Goal: Task Accomplishment & Management: Manage account settings

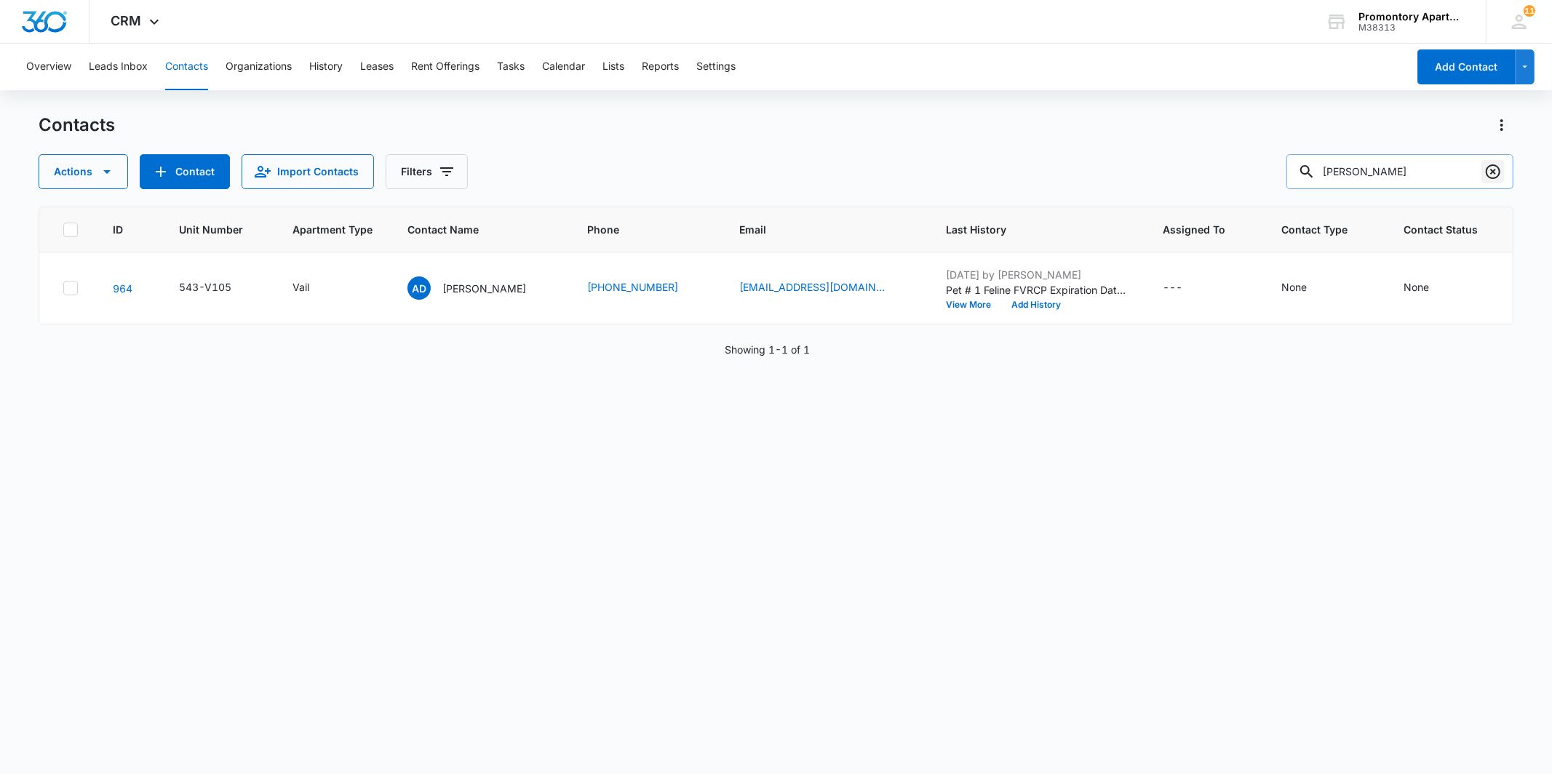
click at [1487, 170] on icon "Clear" at bounding box center [1492, 171] width 17 height 17
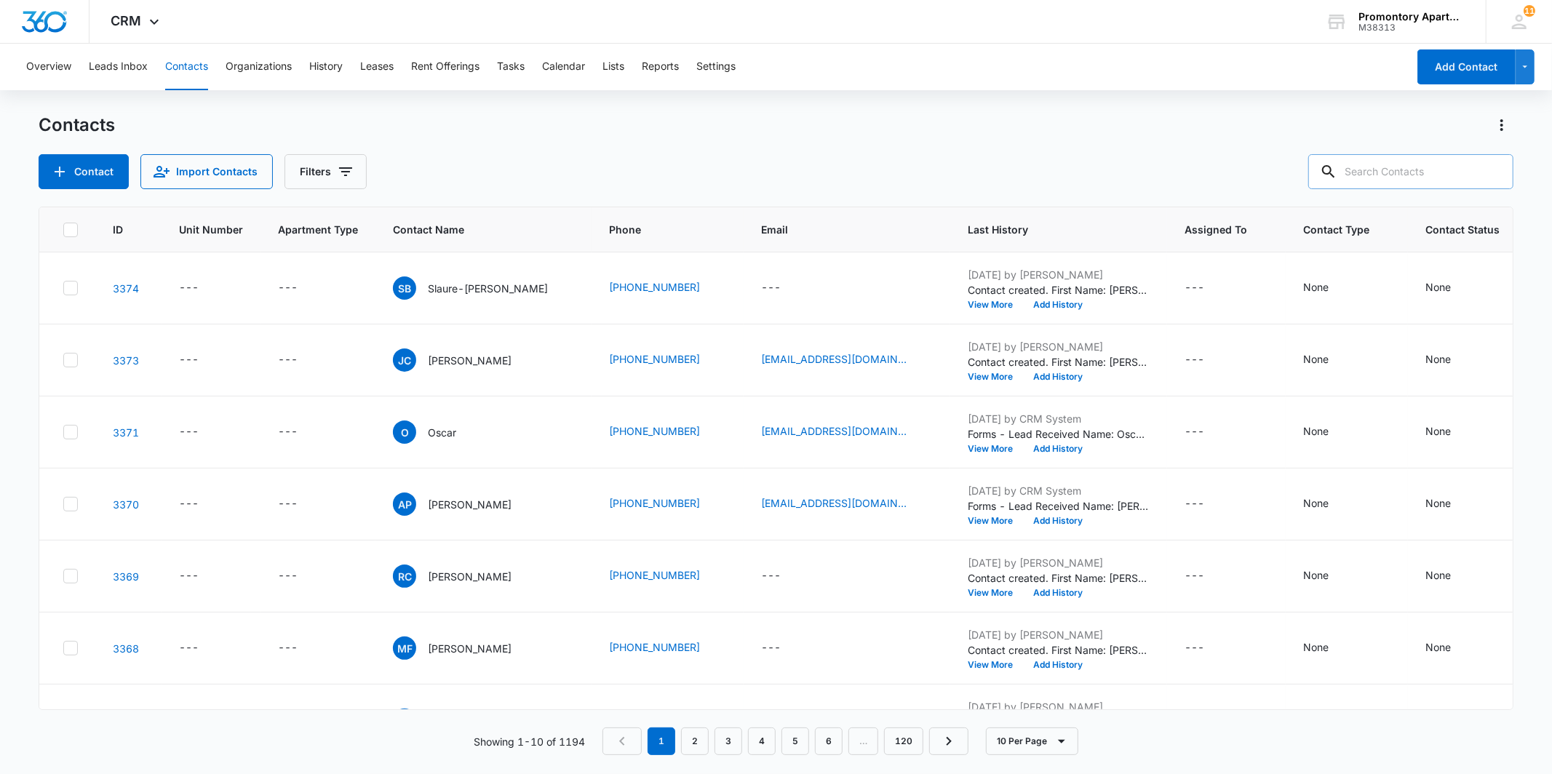
click at [1422, 184] on input "text" at bounding box center [1410, 171] width 205 height 35
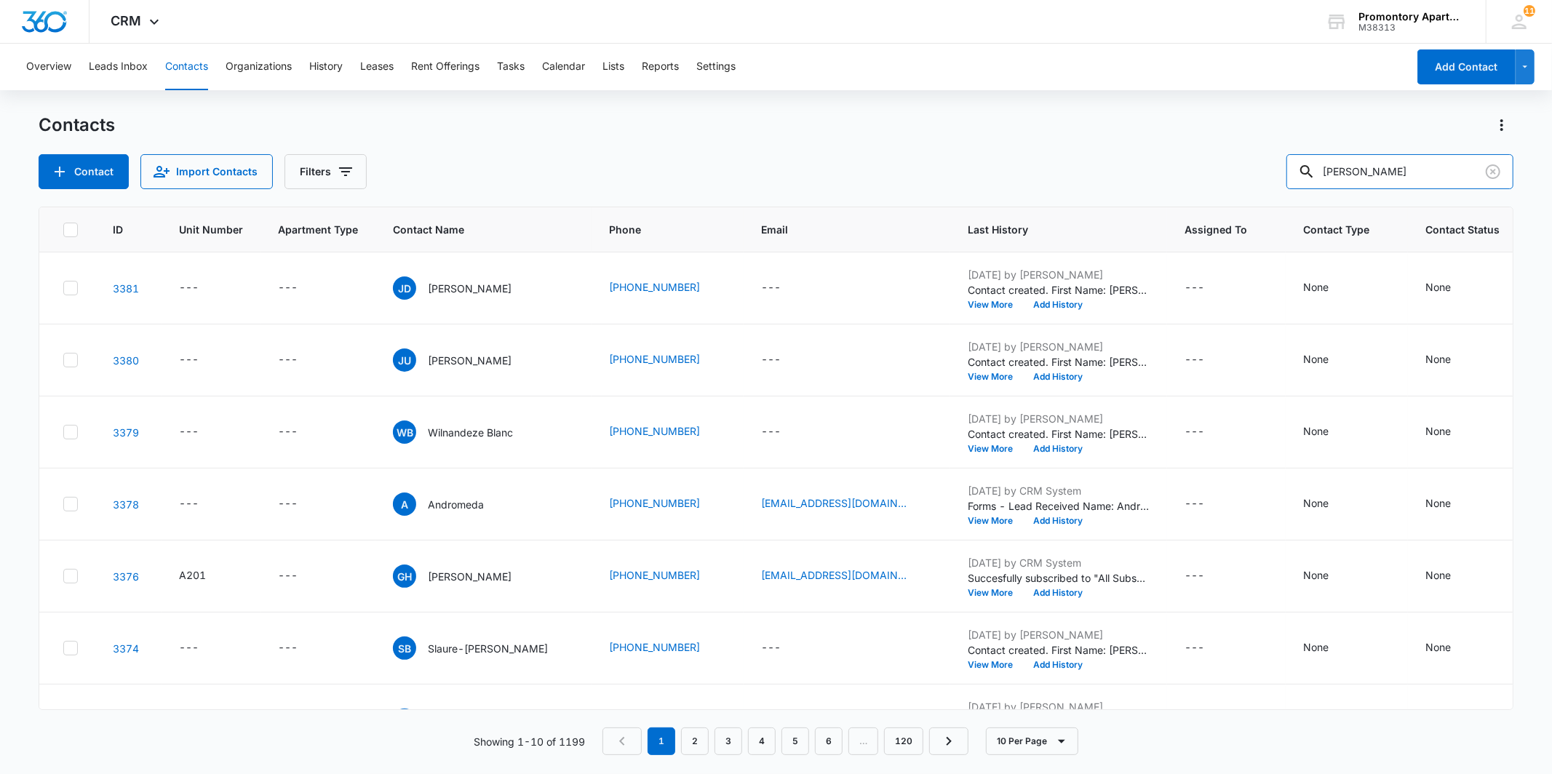
type input "[PERSON_NAME]"
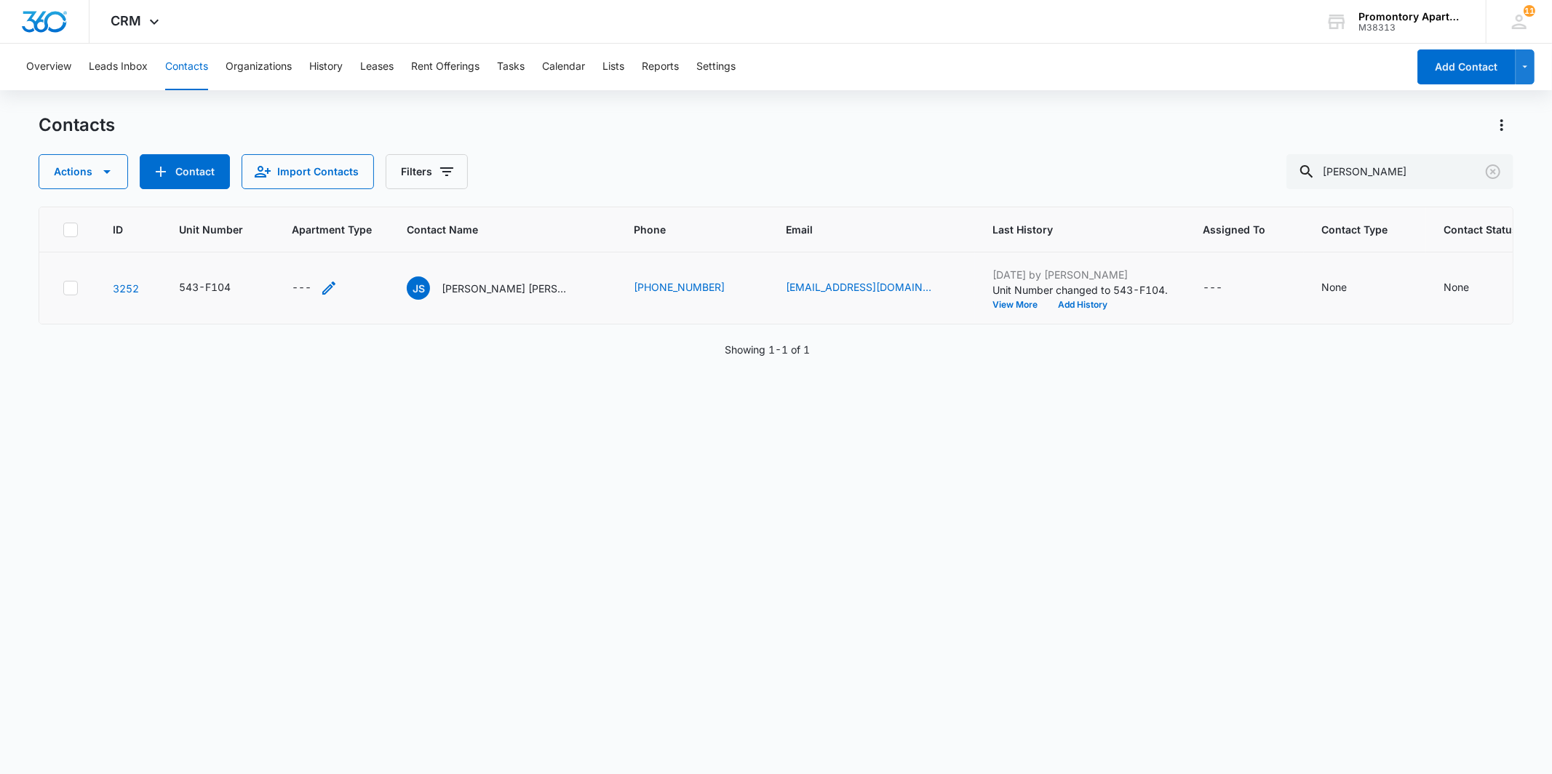
click at [300, 289] on div "---" at bounding box center [302, 287] width 20 height 17
click at [316, 184] on div at bounding box center [315, 182] width 151 height 35
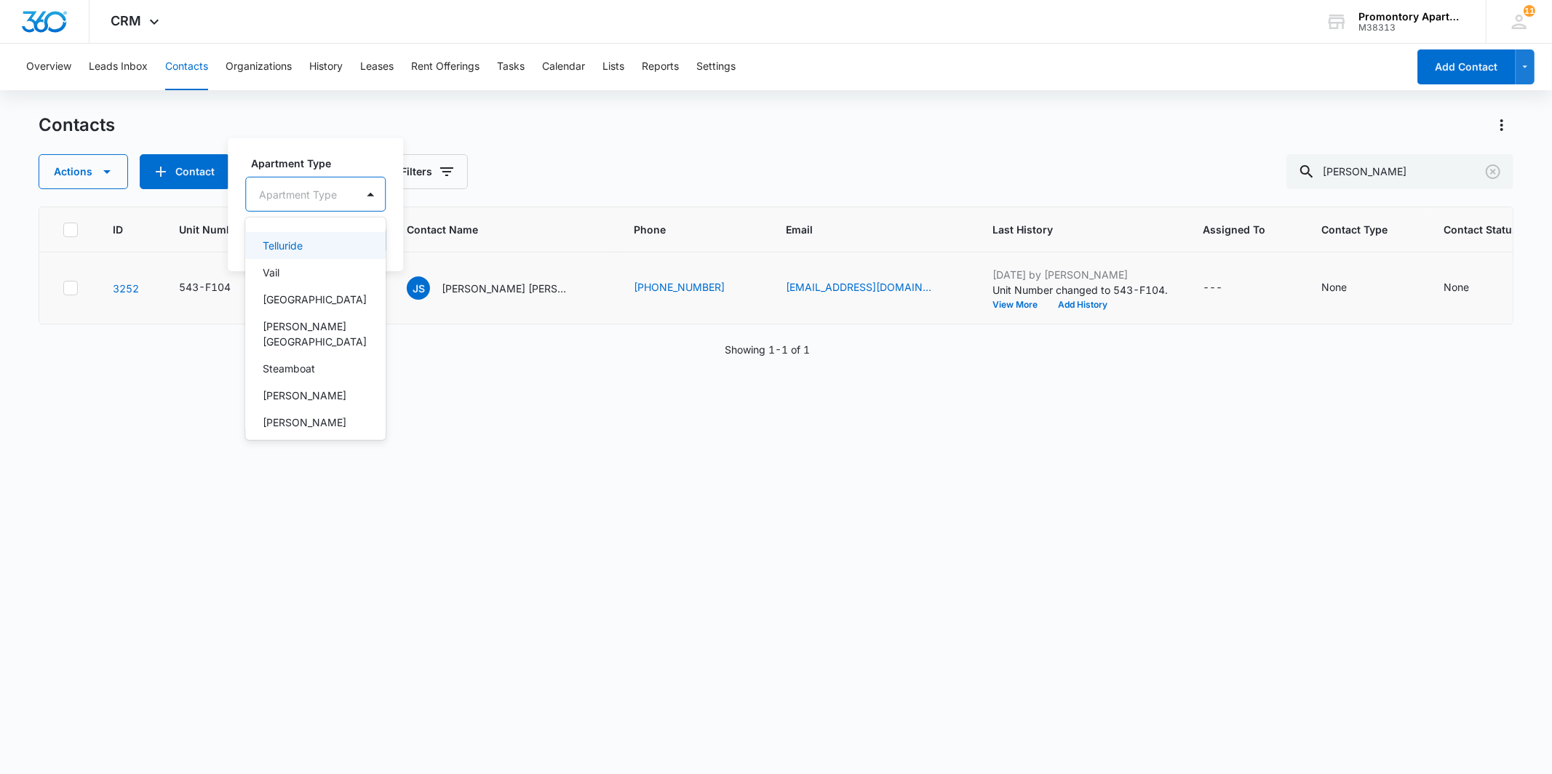
click at [316, 184] on div "Apartment Type" at bounding box center [301, 194] width 110 height 33
click at [304, 247] on div "Telluride" at bounding box center [314, 245] width 103 height 15
click at [326, 243] on button "Save" at bounding box center [332, 240] width 43 height 28
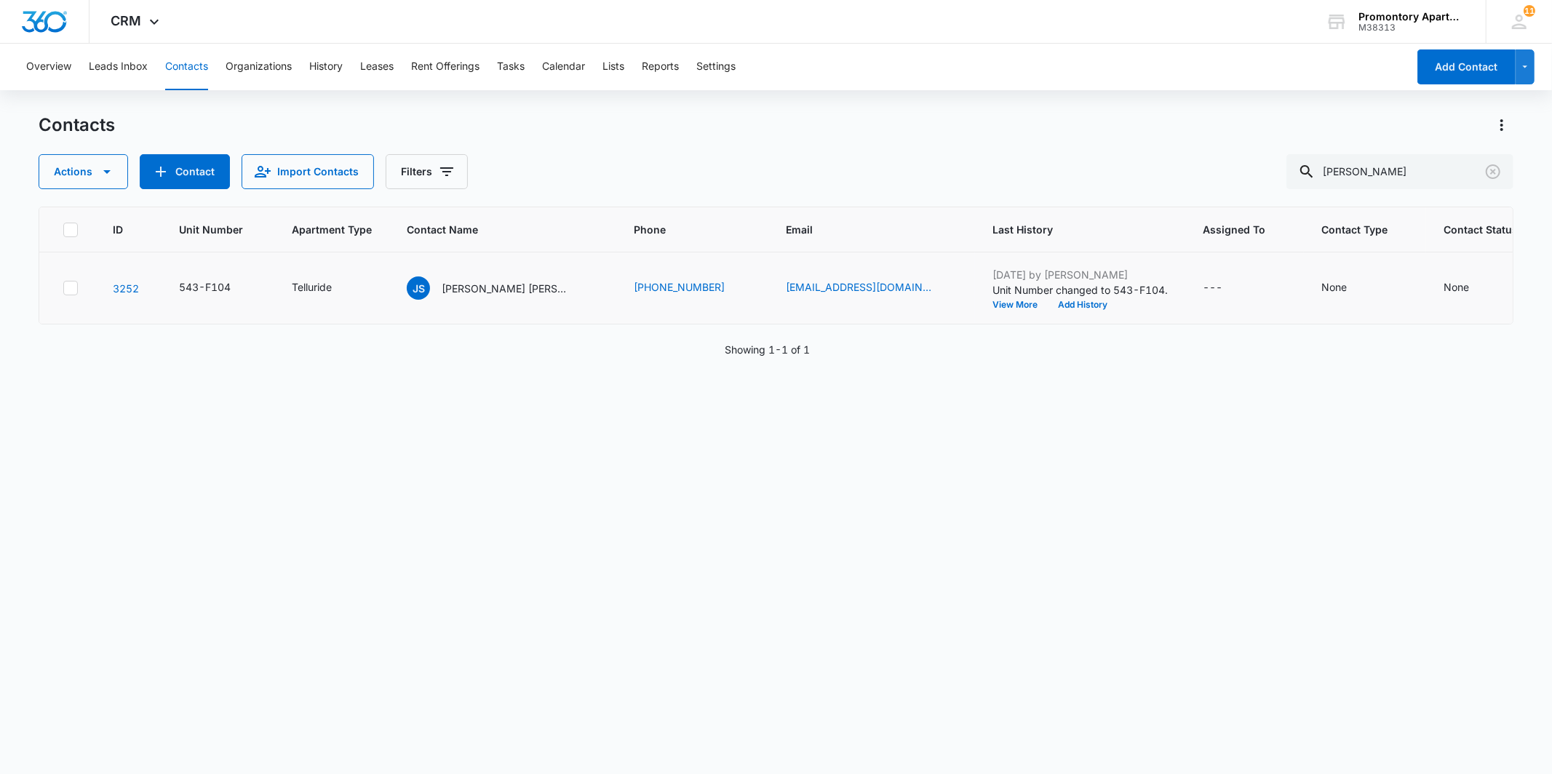
click at [532, 142] on div "Contacts Actions Contact Import Contacts Filters [PERSON_NAME]" at bounding box center [776, 151] width 1474 height 76
click at [131, 287] on link "3252" at bounding box center [126, 288] width 26 height 12
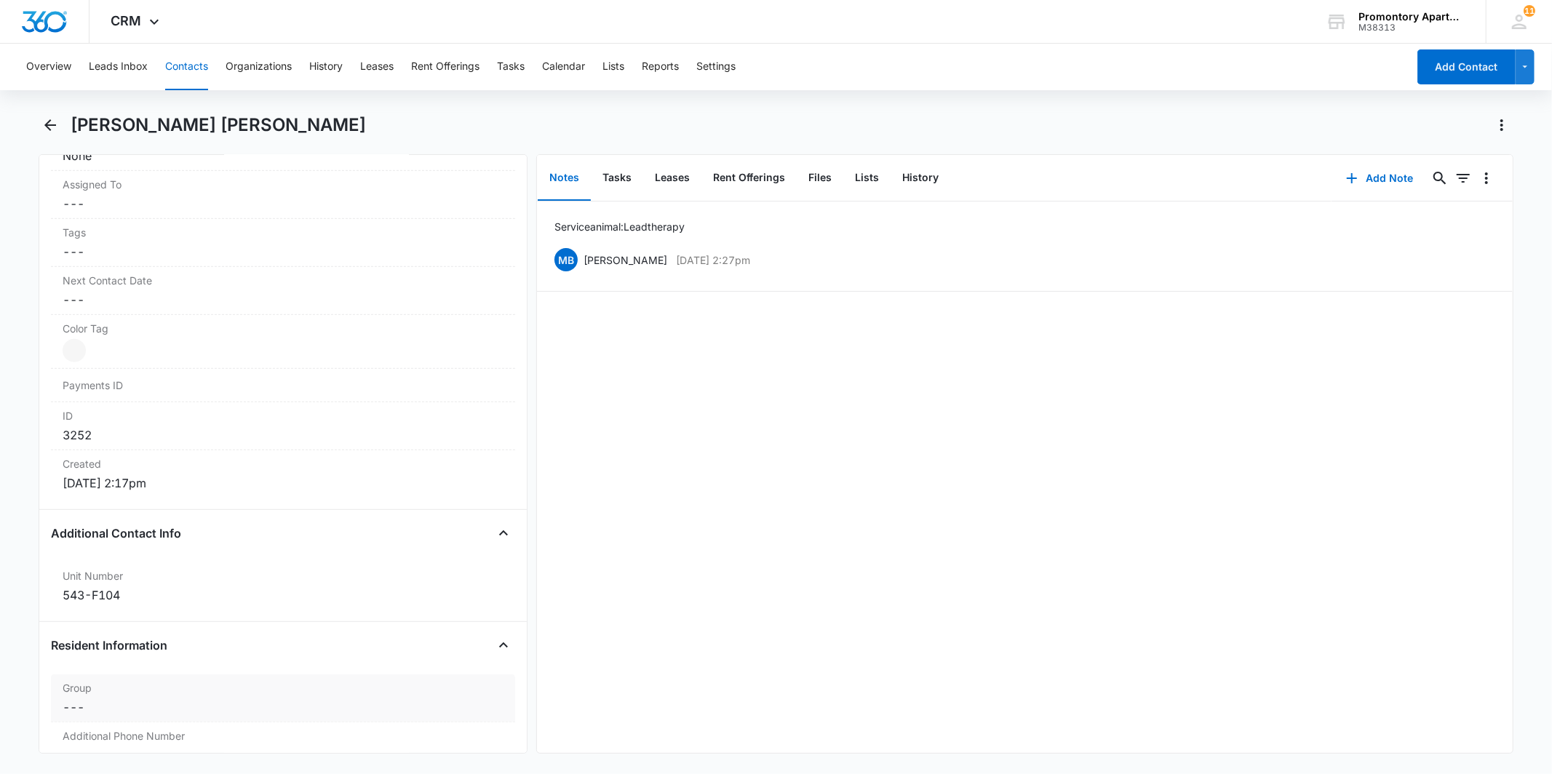
scroll to position [808, 0]
